Goal: Transaction & Acquisition: Subscribe to service/newsletter

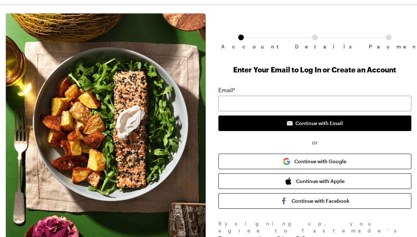
scroll to position [26, 0]
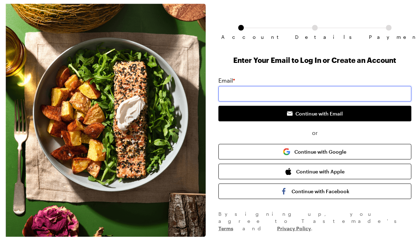
click at [303, 94] on input "email" at bounding box center [314, 94] width 193 height 16
type input "[EMAIL_ADDRESS][DOMAIN_NAME]"
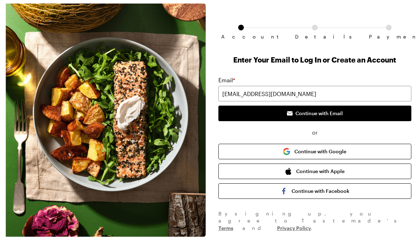
click at [319, 112] on span "Continue with Email" at bounding box center [318, 113] width 47 height 7
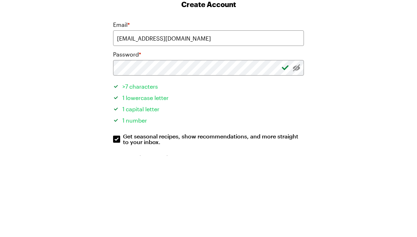
scroll to position [24, 0]
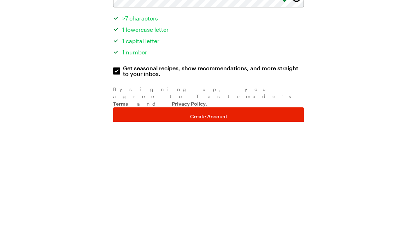
click at [246, 223] on button "Create Account" at bounding box center [208, 232] width 191 height 18
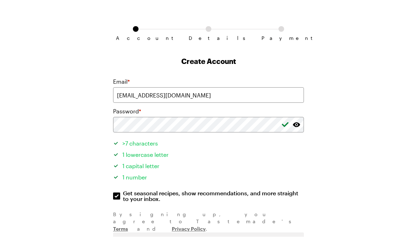
scroll to position [0, 0]
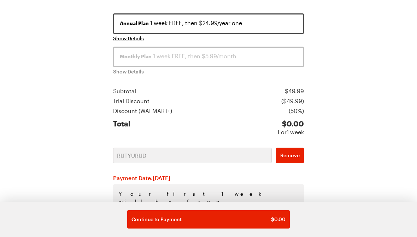
scroll to position [122, 0]
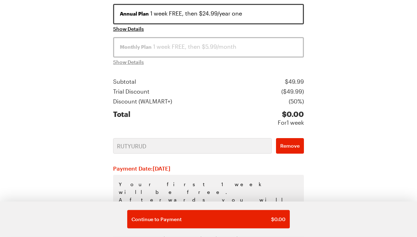
click at [297, 152] on button "Remove" at bounding box center [290, 146] width 28 height 16
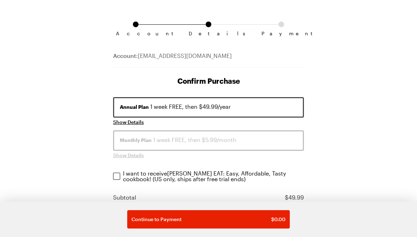
scroll to position [0, 0]
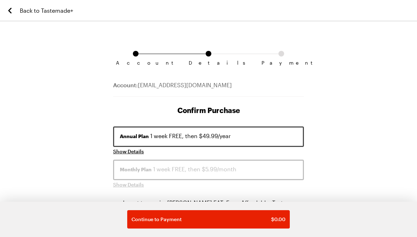
click at [10, 7] on icon "Back to Tastemade+" at bounding box center [10, 10] width 8 height 8
